Goal: Information Seeking & Learning: Find specific page/section

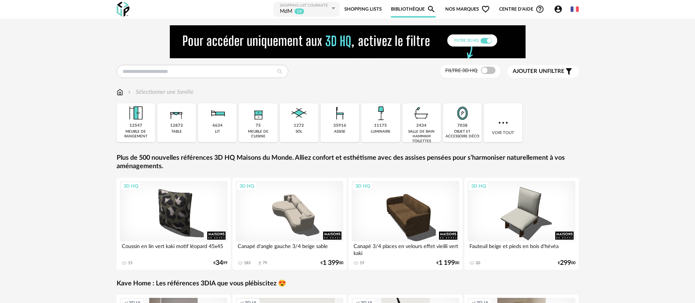
click at [356, 8] on link "Shopping Lists" at bounding box center [362, 9] width 37 height 16
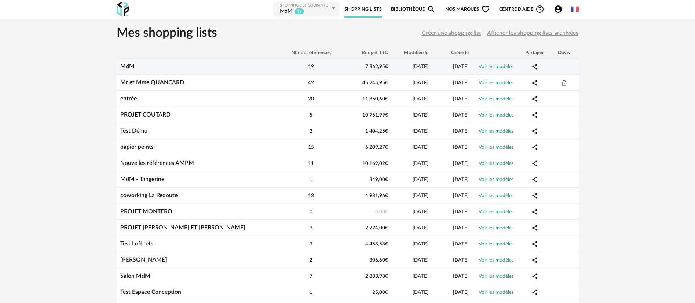
click at [129, 69] on link "MdM" at bounding box center [127, 66] width 14 height 6
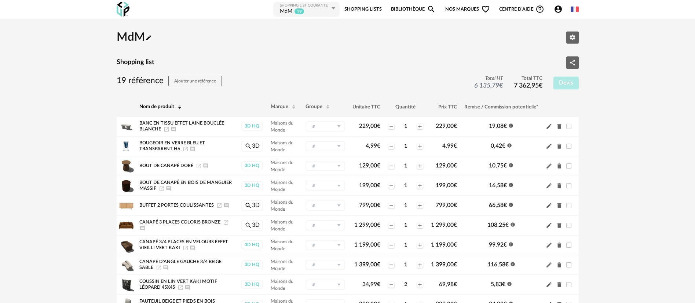
click at [459, 8] on span "Nos marques Heart Outline icon" at bounding box center [467, 9] width 45 height 16
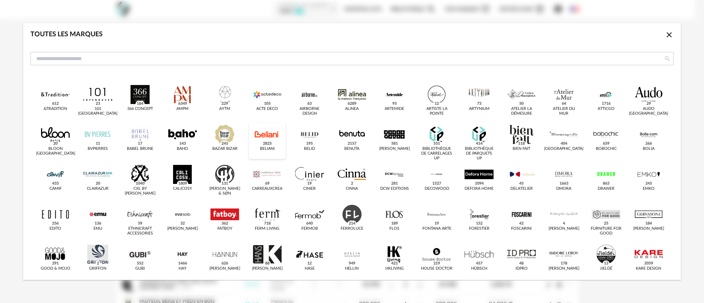
click at [262, 139] on div "dialog" at bounding box center [267, 134] width 29 height 19
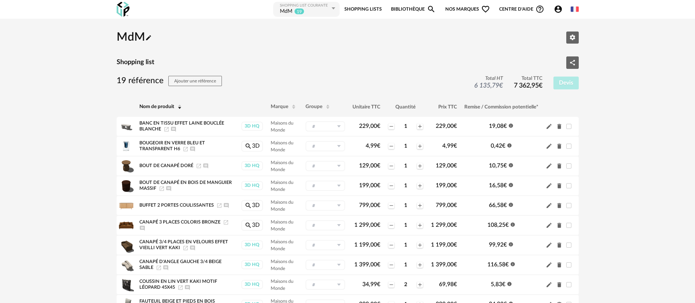
click at [454, 8] on span "Nos marques Heart Outline icon" at bounding box center [467, 9] width 45 height 16
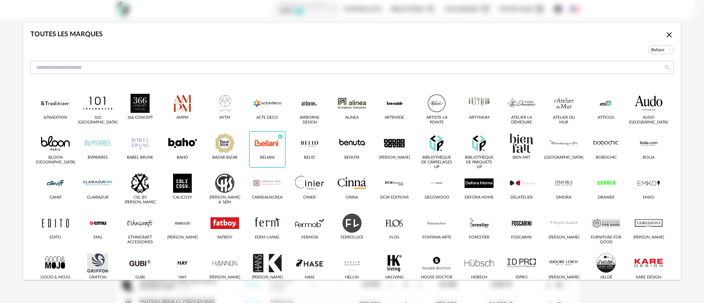
click at [666, 33] on icon "Close icon" at bounding box center [668, 34] width 5 height 5
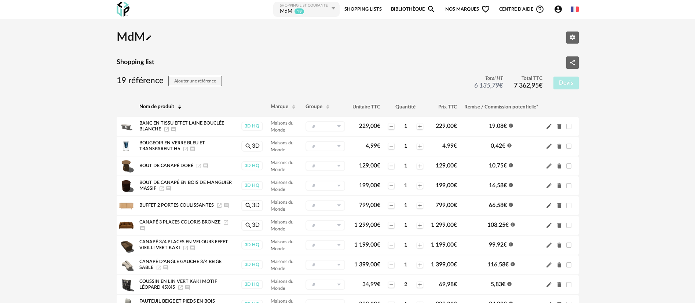
click at [419, 7] on link "Bibliothèque Magnify icon" at bounding box center [413, 9] width 45 height 16
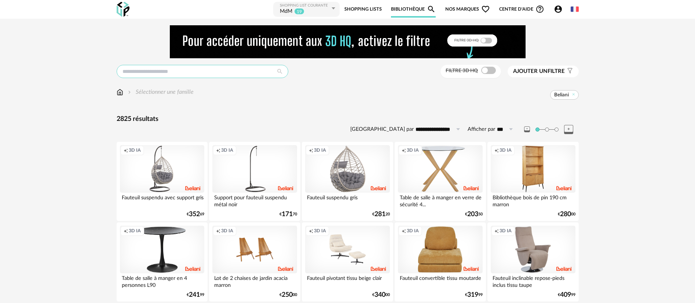
click at [172, 73] on input "text" at bounding box center [203, 71] width 172 height 13
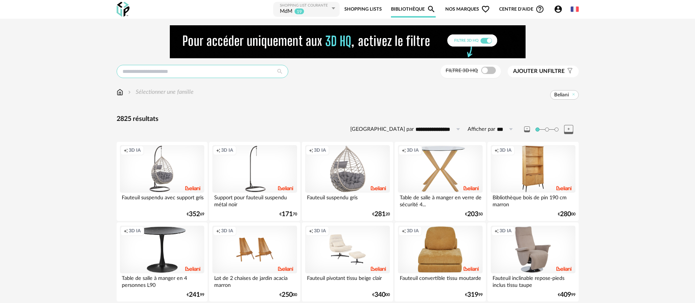
click at [189, 69] on input "text" at bounding box center [203, 71] width 172 height 13
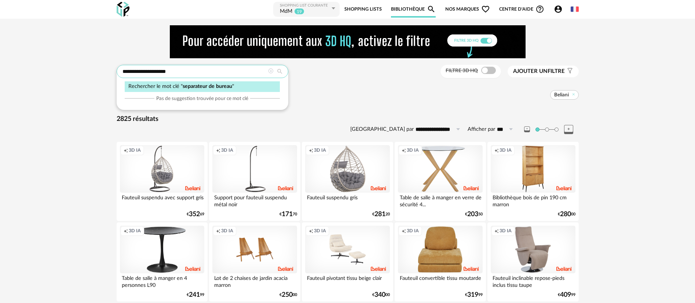
type input "**********"
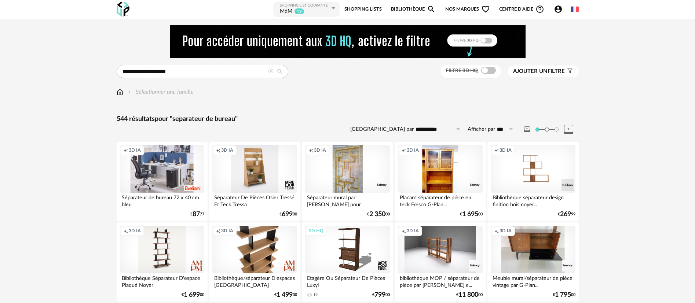
click at [155, 166] on div "Creation icon 3D IA" at bounding box center [162, 169] width 84 height 48
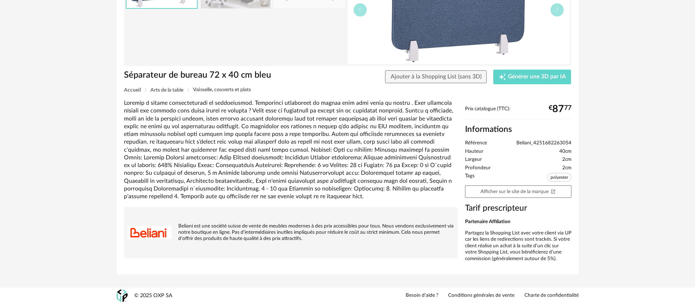
scroll to position [103, 0]
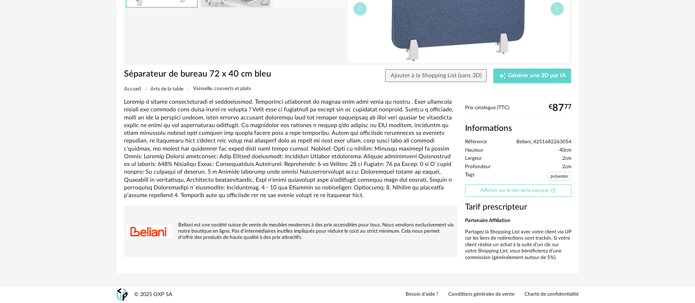
click at [490, 188] on link "Afficher sur le site de la marque Open In New icon" at bounding box center [518, 190] width 106 height 13
